Goal: Information Seeking & Learning: Learn about a topic

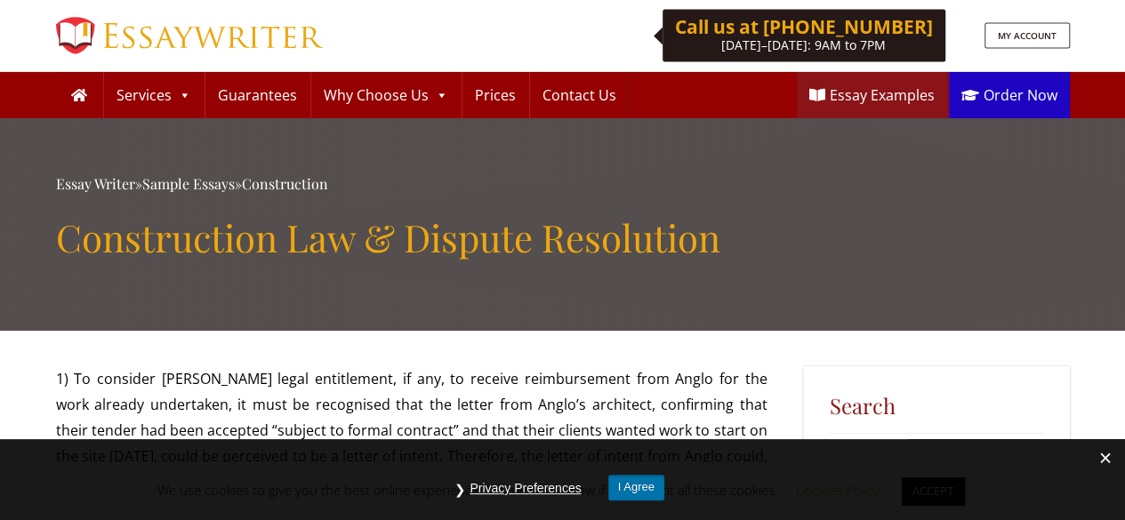
click at [650, 484] on button "I Agree" at bounding box center [636, 488] width 56 height 26
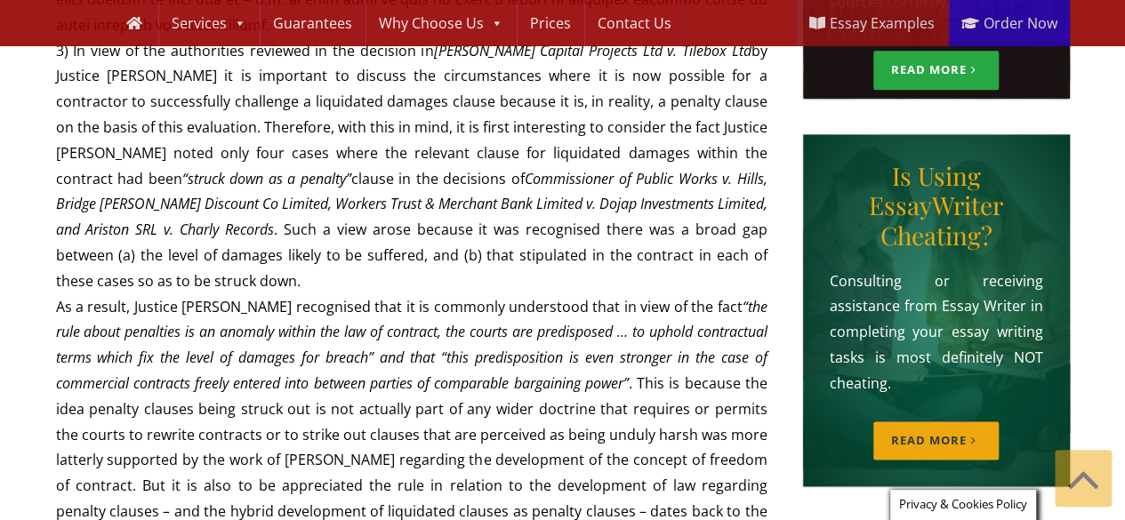
scroll to position [1141, 0]
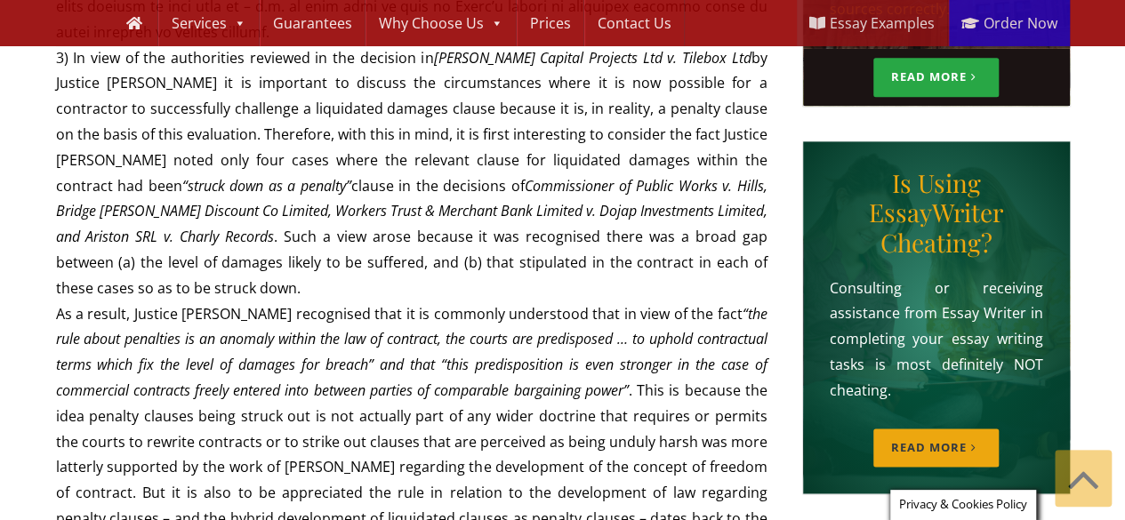
click at [446, 314] on em "“the rule about penalties is an anomaly within the law of contract, the courts …" at bounding box center [411, 352] width 711 height 96
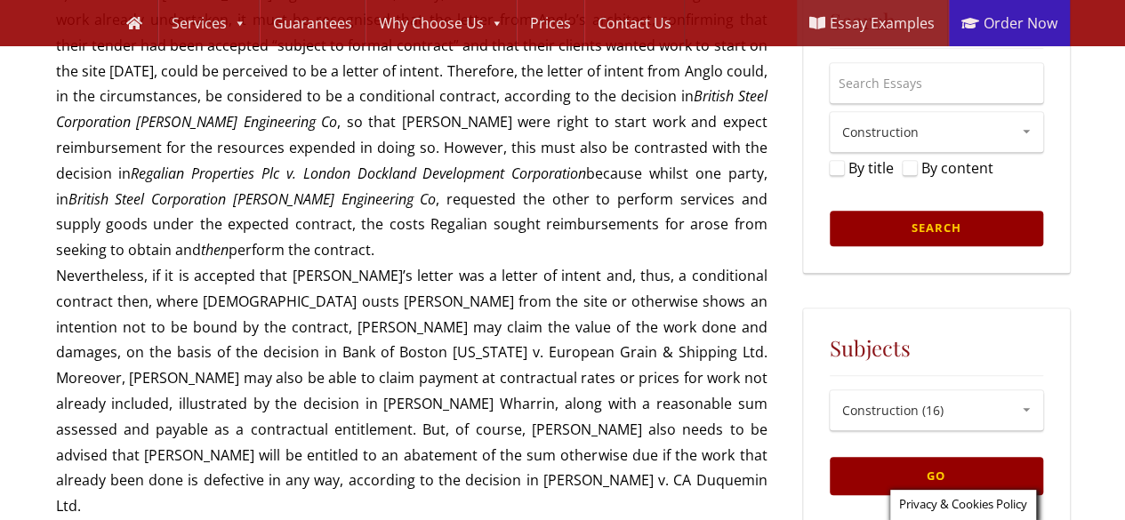
scroll to position [294, 0]
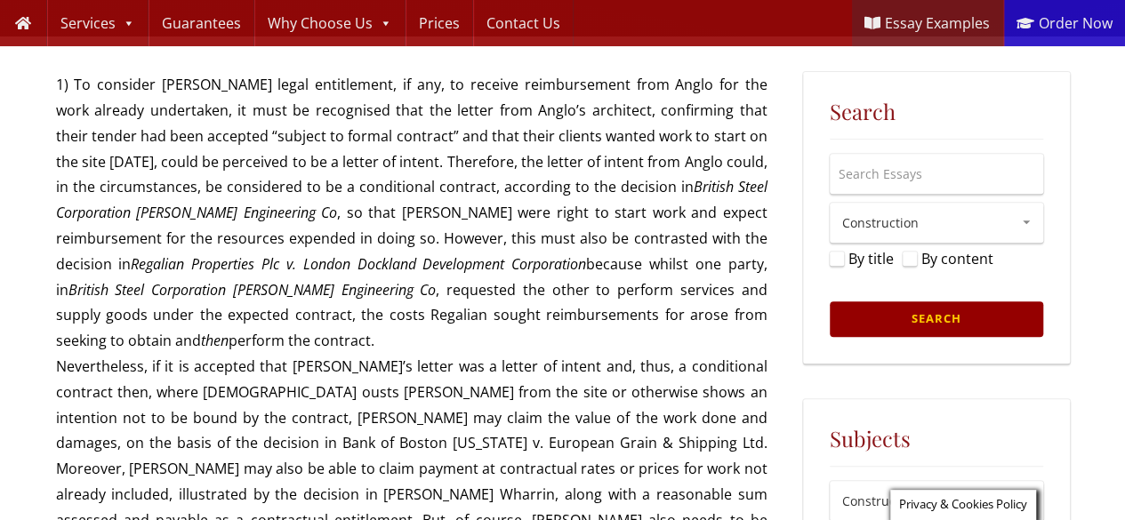
click at [923, 11] on link "Essay Examples" at bounding box center [927, 23] width 150 height 46
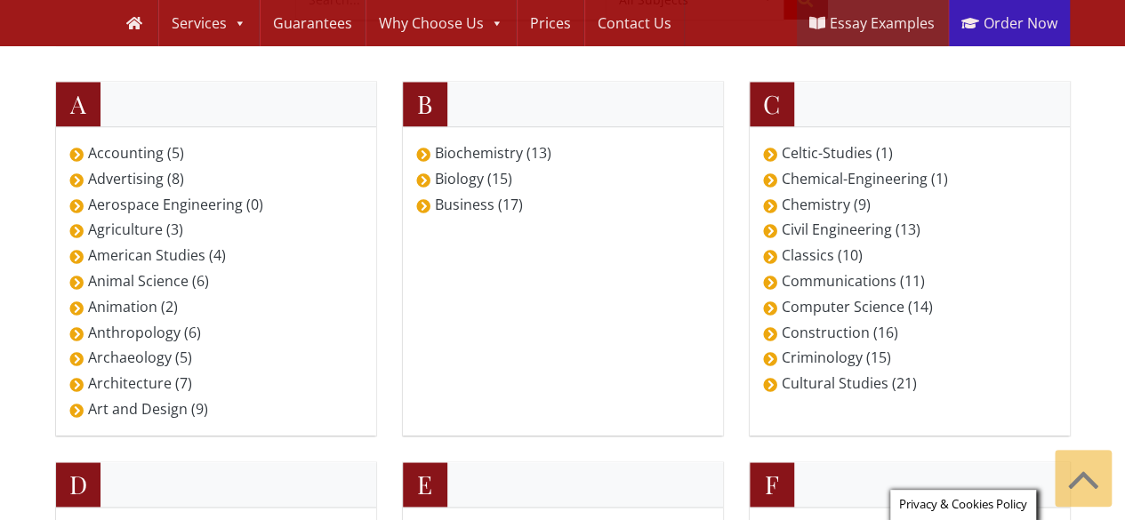
scroll to position [768, 0]
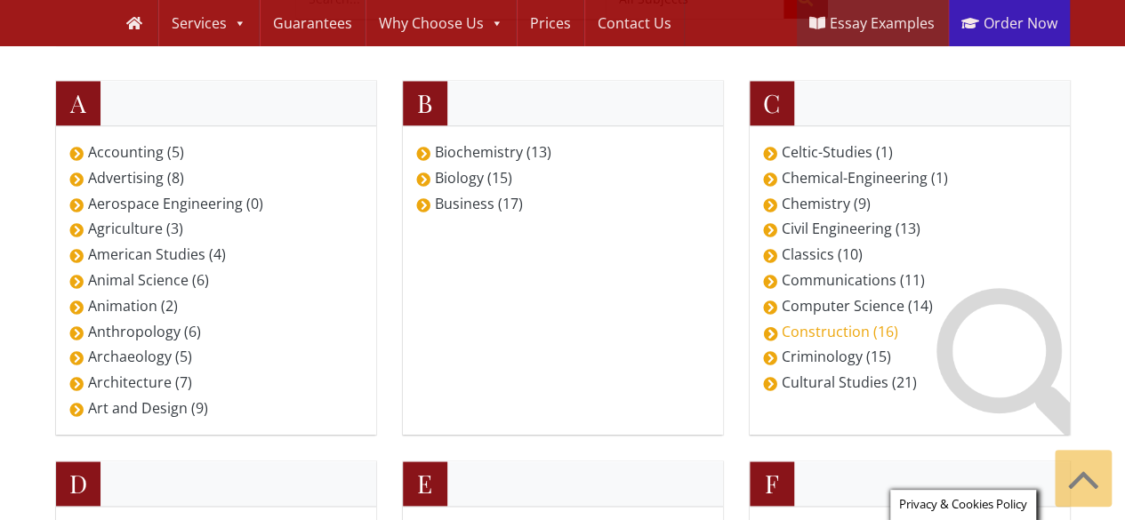
click at [808, 328] on link "Construction (16)" at bounding box center [839, 332] width 116 height 26
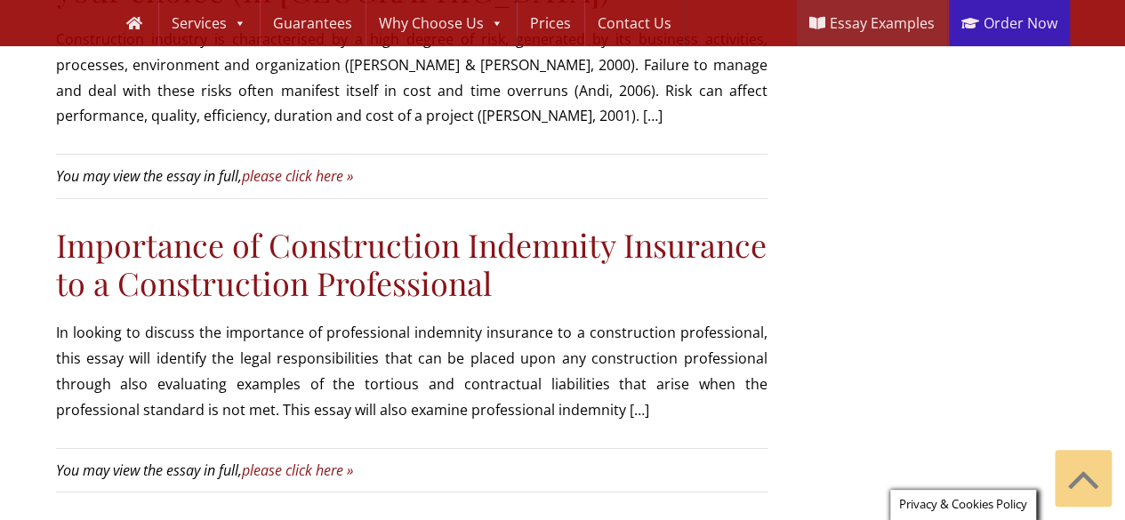
scroll to position [2937, 0]
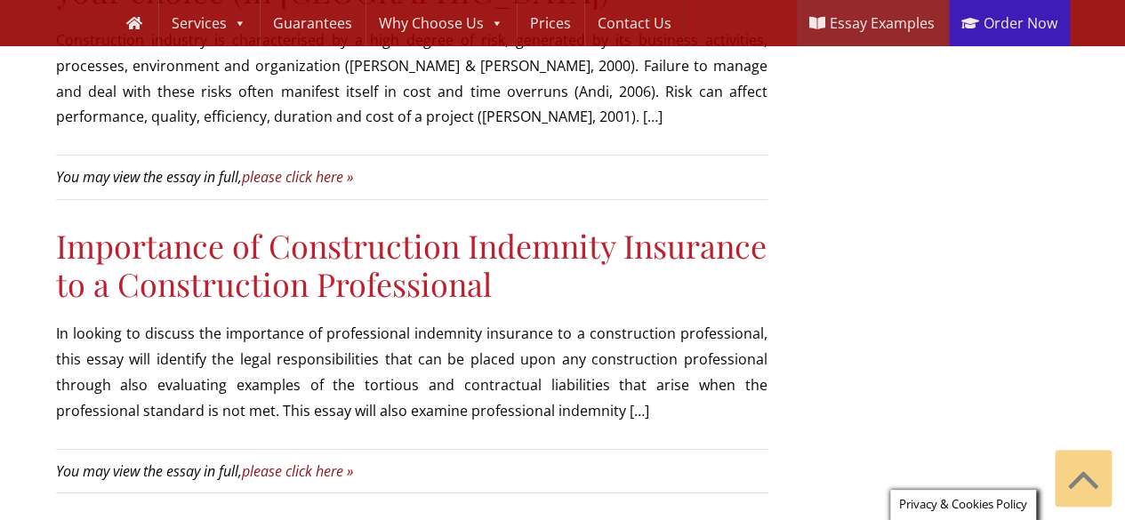
click at [317, 224] on link "Importance of Construction Indemnity Insurance to a Construction Professional" at bounding box center [411, 264] width 710 height 81
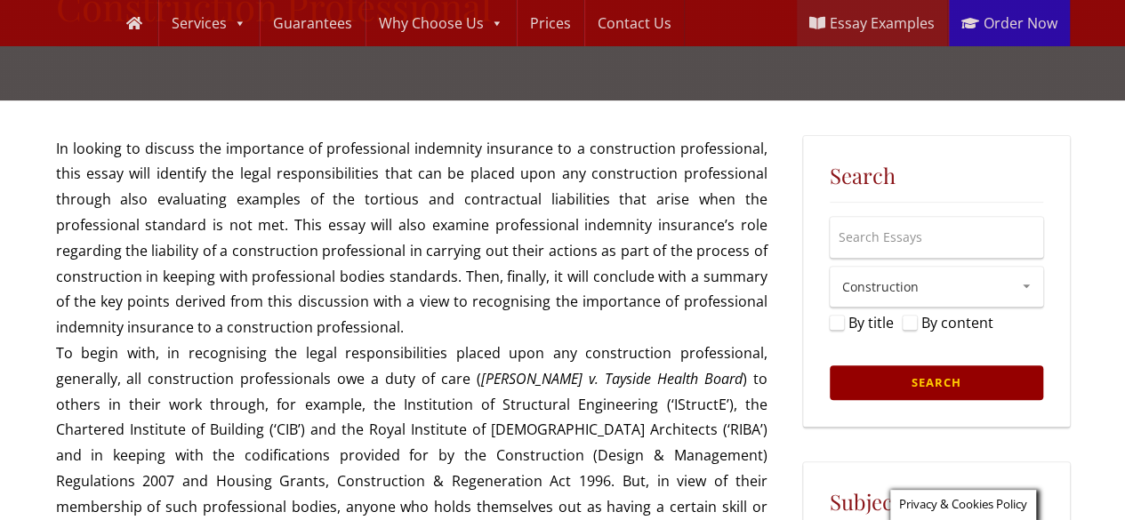
scroll to position [275, 0]
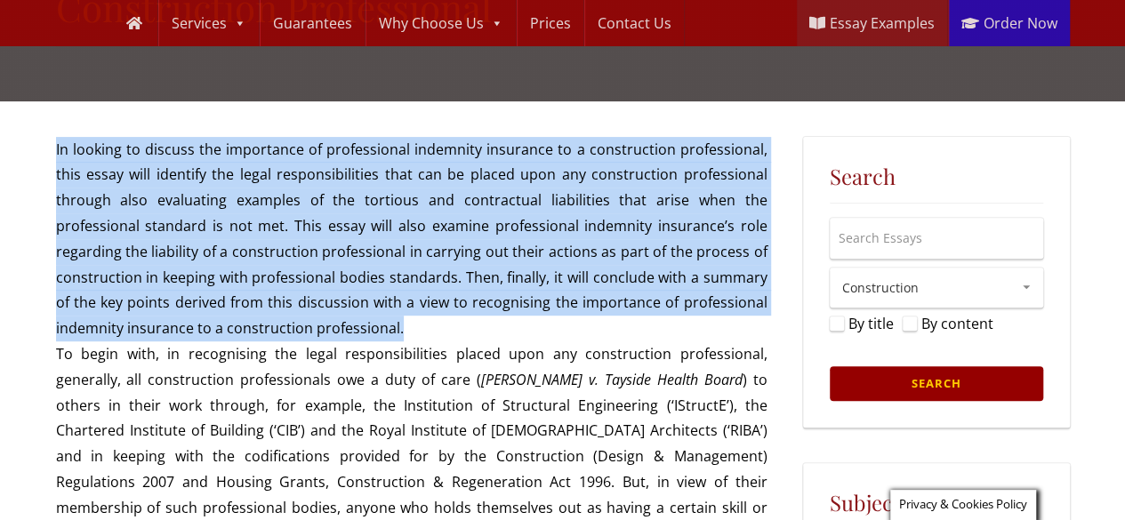
drag, startPoint x: 260, startPoint y: 326, endPoint x: 52, endPoint y: 144, distance: 277.3
copy p "In looking to discuss the importance of professional indemnity insurance to a c…"
